Goal: Task Accomplishment & Management: Use online tool/utility

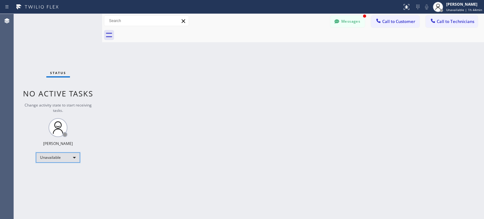
click at [45, 160] on div "Unavailable" at bounding box center [58, 157] width 44 height 10
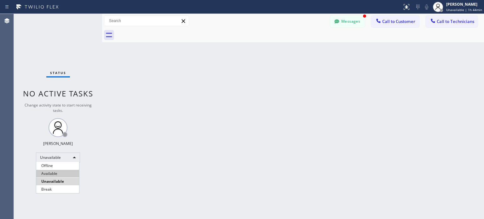
click at [58, 176] on li "Available" at bounding box center [57, 174] width 43 height 8
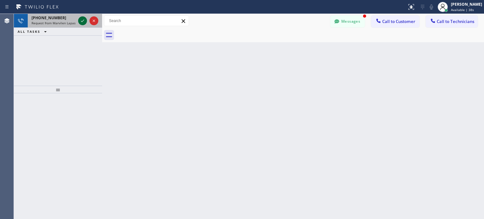
click at [86, 20] on icon at bounding box center [83, 21] width 8 height 8
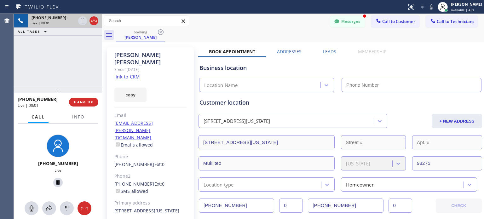
type input "[PHONE_NUMBER]"
click at [90, 63] on div "[PHONE_NUMBER] Live | 00:06 ALL TASKS ALL TASKS ACTIVE TASKS TASKS IN WRAP UP" at bounding box center [58, 50] width 88 height 72
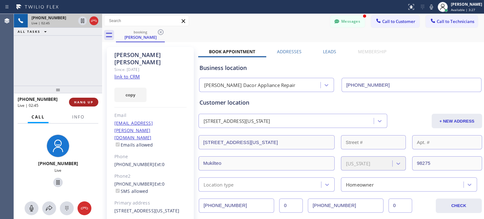
click at [84, 101] on span "HANG UP" at bounding box center [83, 102] width 19 height 4
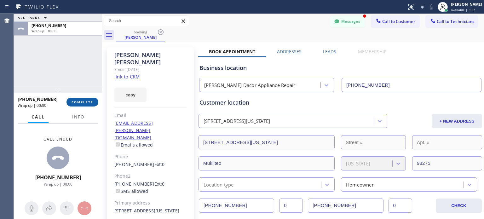
click at [86, 102] on span "COMPLETE" at bounding box center [82, 102] width 22 height 4
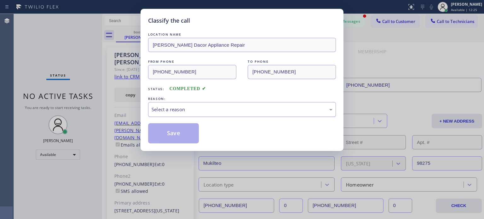
click at [226, 104] on div "Select a reason" at bounding box center [242, 109] width 188 height 15
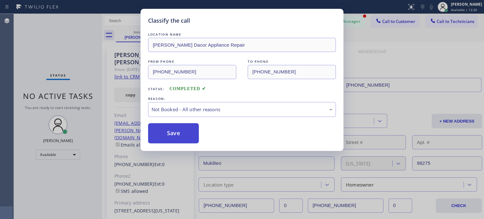
click at [180, 132] on button "Save" at bounding box center [173, 133] width 51 height 20
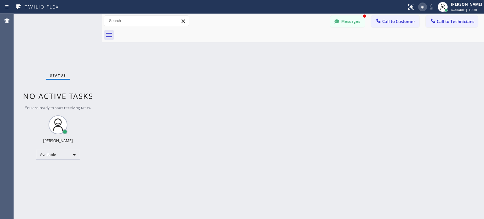
click at [419, 5] on icon at bounding box center [423, 7] width 8 height 8
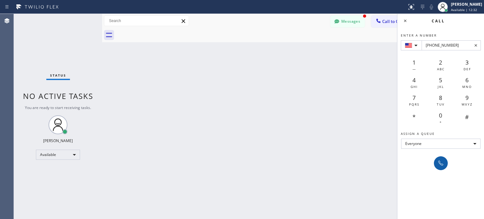
type input "[PHONE_NUMBER]"
click at [441, 161] on icon at bounding box center [441, 163] width 8 height 8
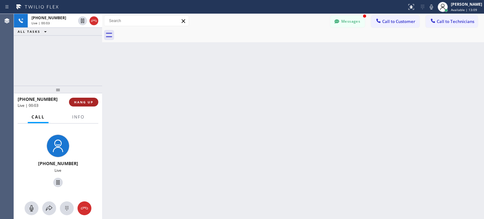
click at [74, 101] on span "HANG UP" at bounding box center [83, 102] width 19 height 4
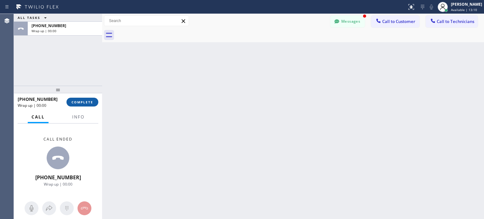
click at [76, 102] on span "COMPLETE" at bounding box center [82, 102] width 22 height 4
